Goal: Find specific page/section: Find specific page/section

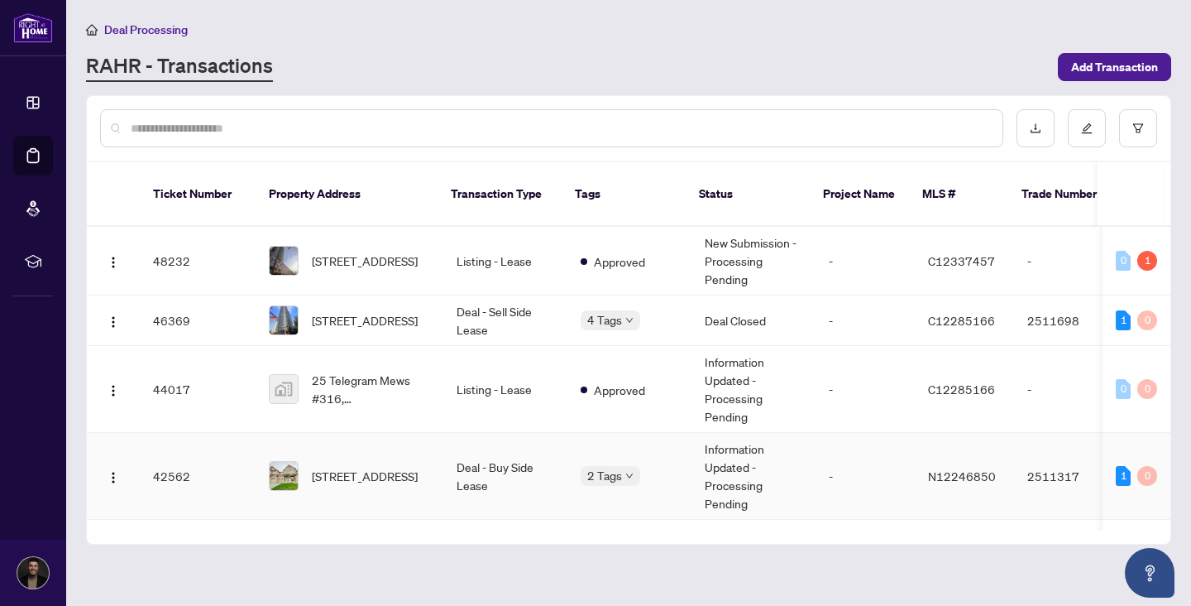
click at [579, 446] on td "2 Tags" at bounding box center [630, 476] width 124 height 87
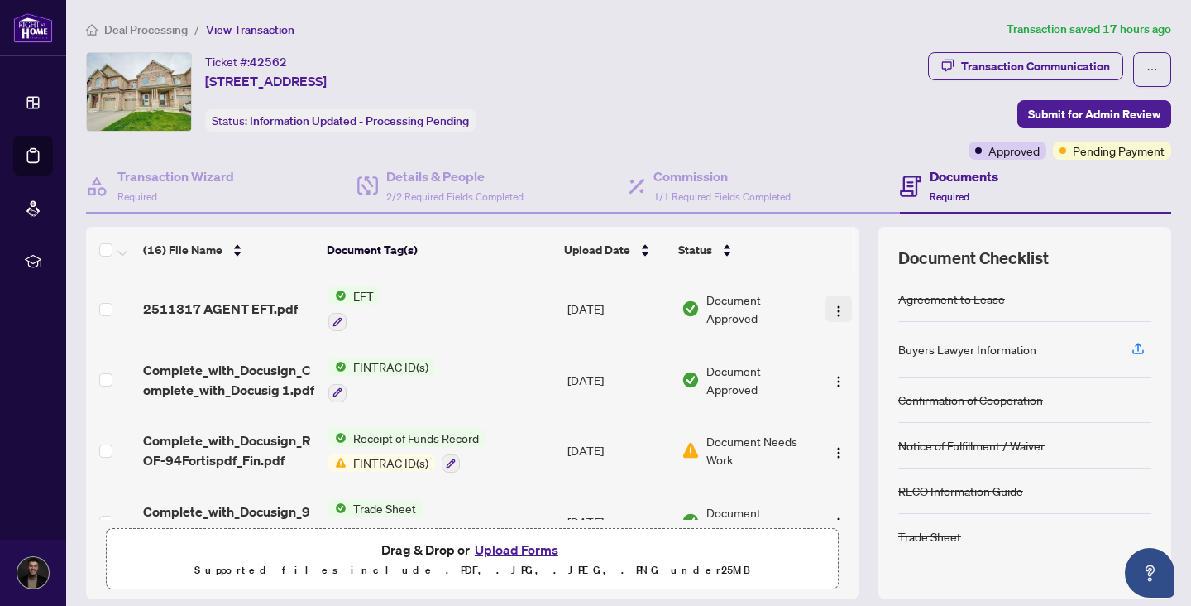
click at [832, 311] on img "button" at bounding box center [838, 310] width 13 height 13
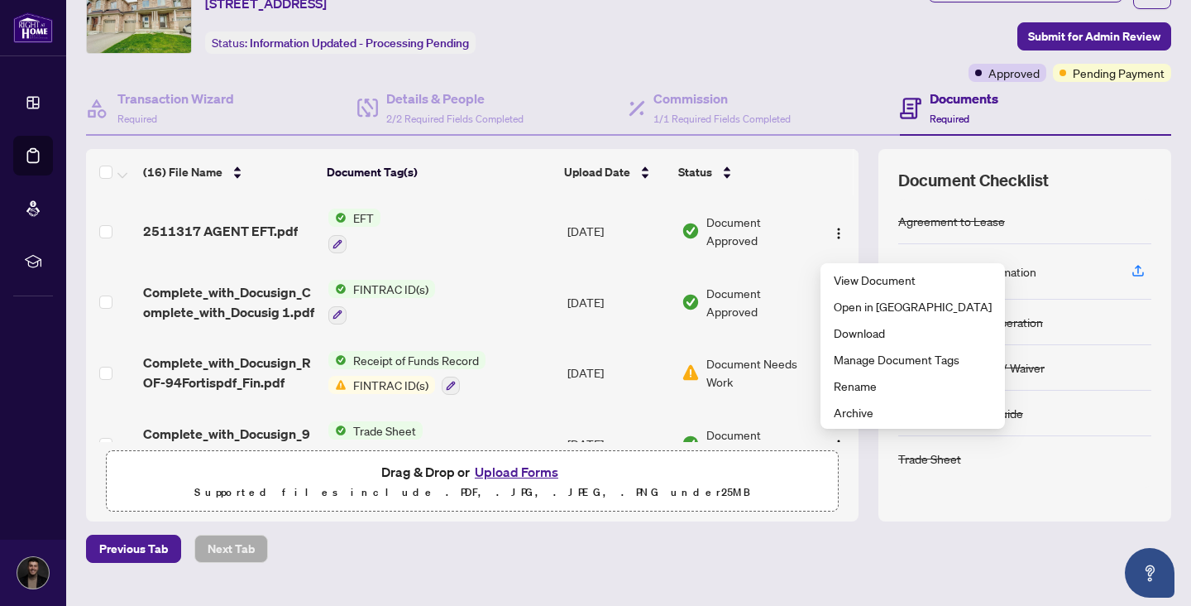
scroll to position [87, 0]
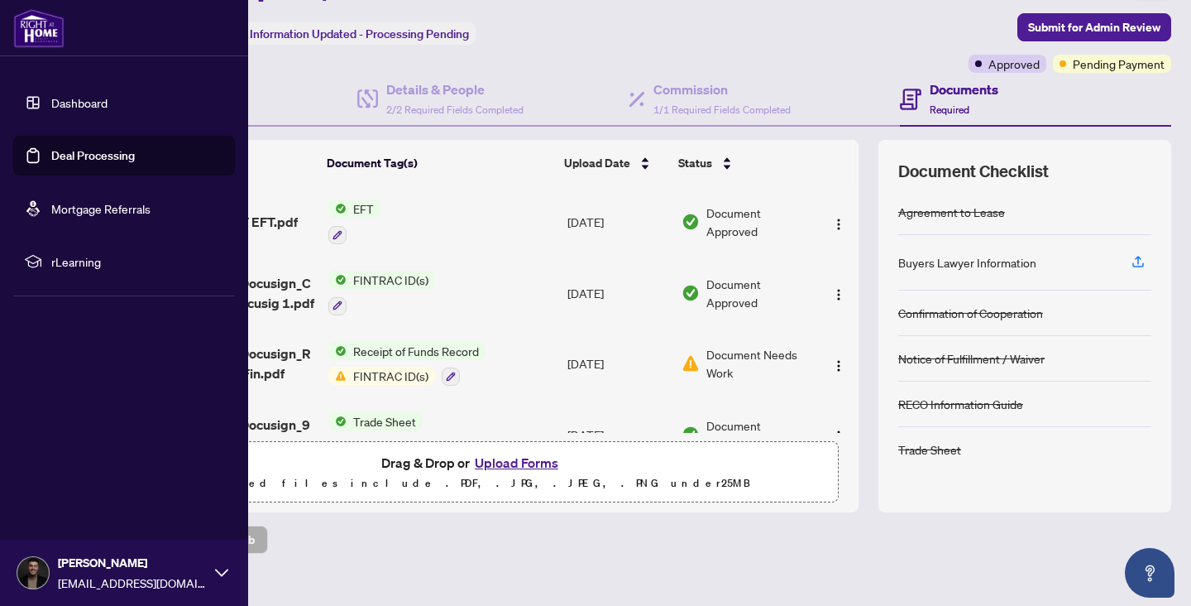
click at [51, 110] on link "Dashboard" at bounding box center [79, 102] width 56 height 15
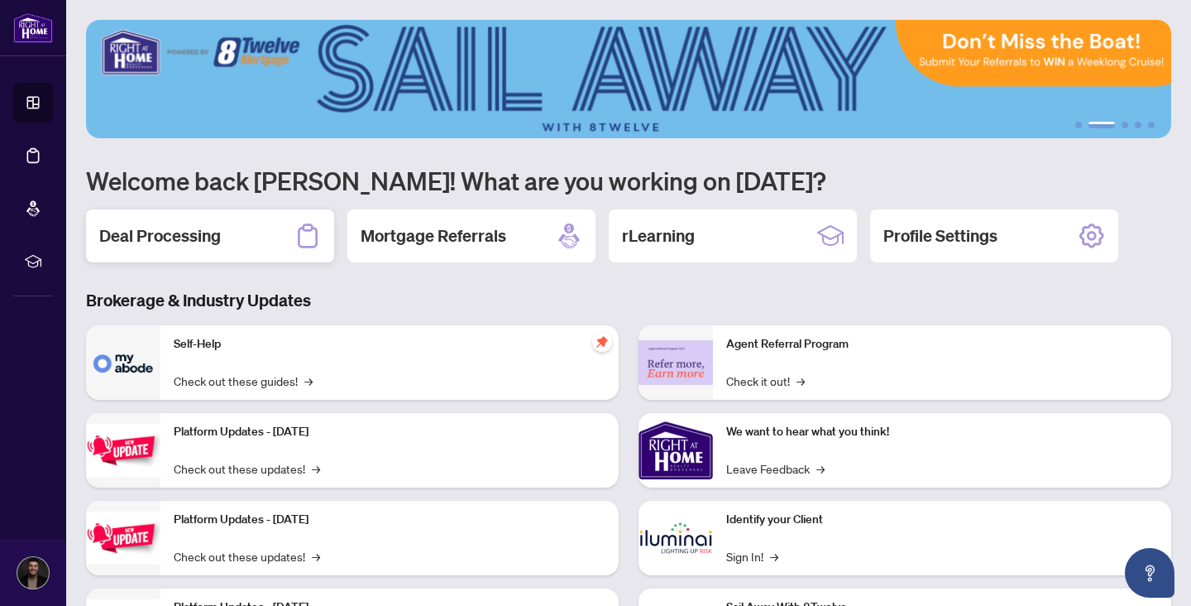
click at [222, 249] on div "Deal Processing" at bounding box center [210, 235] width 248 height 53
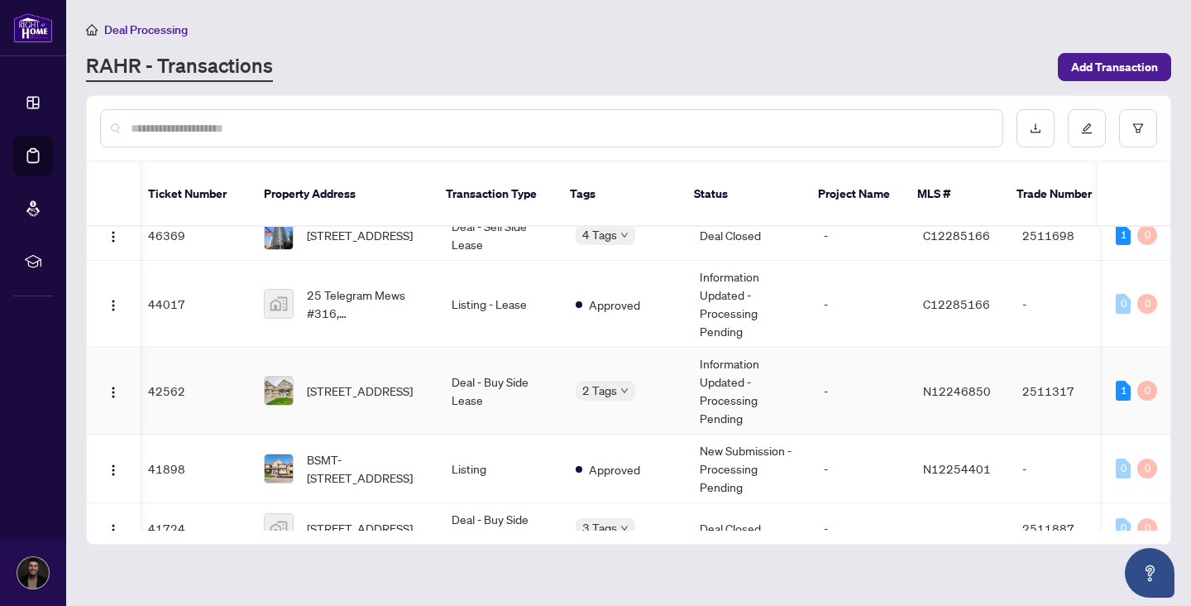
scroll to position [0, 5]
